Goal: Transaction & Acquisition: Purchase product/service

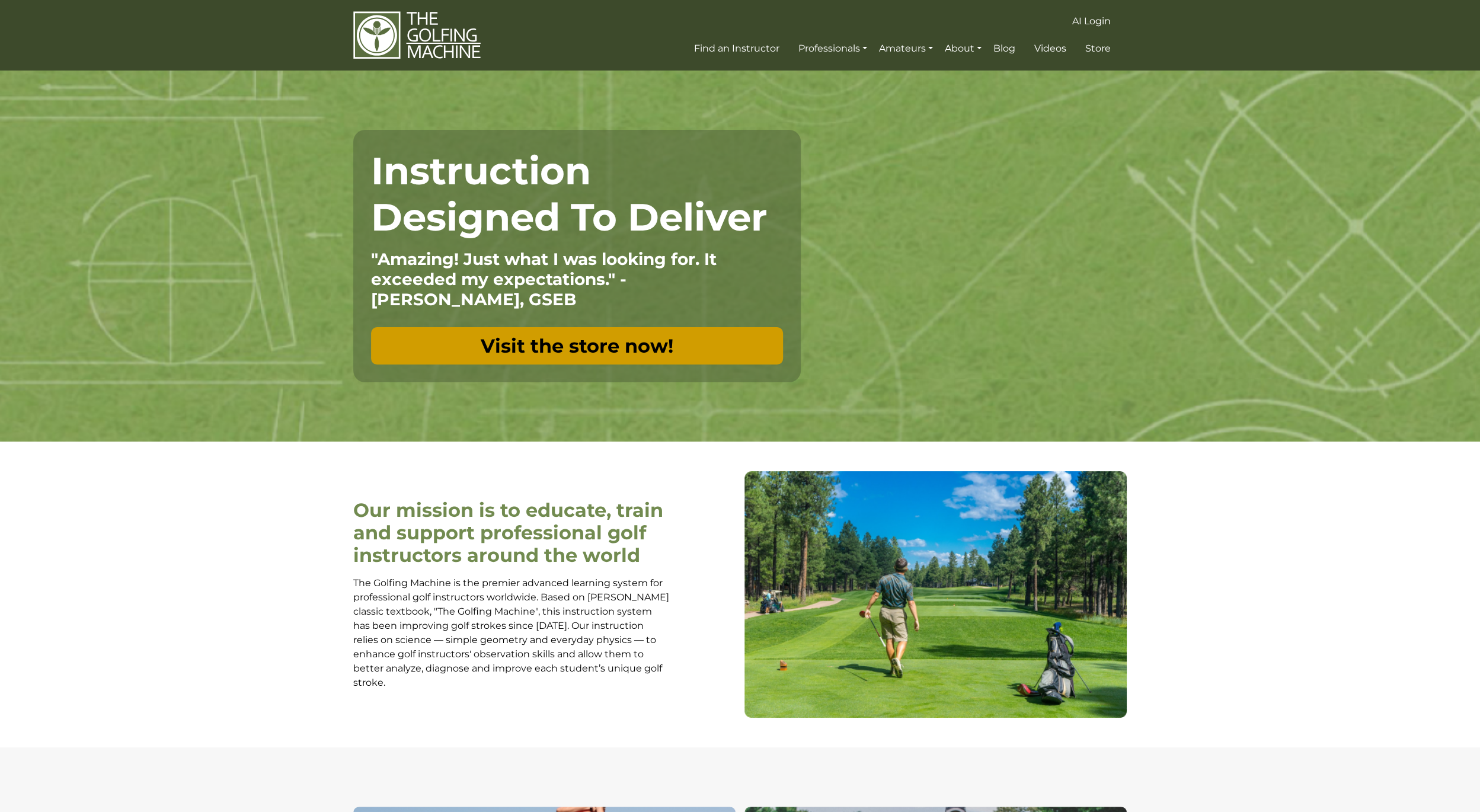
click at [620, 342] on link "Visit the store now!" at bounding box center [576, 346] width 412 height 38
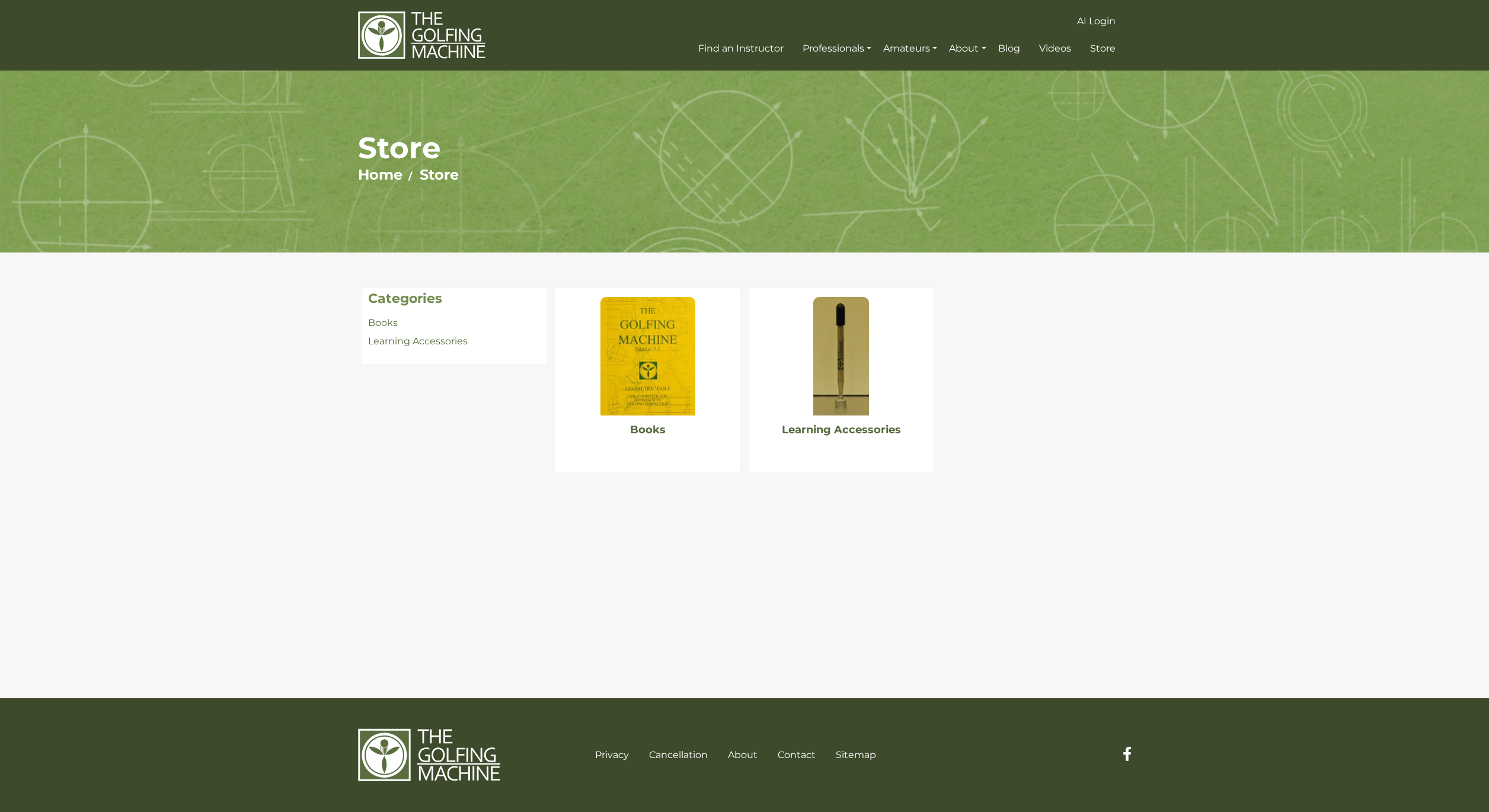
click at [635, 378] on img at bounding box center [647, 356] width 94 height 118
